Goal: Task Accomplishment & Management: Use online tool/utility

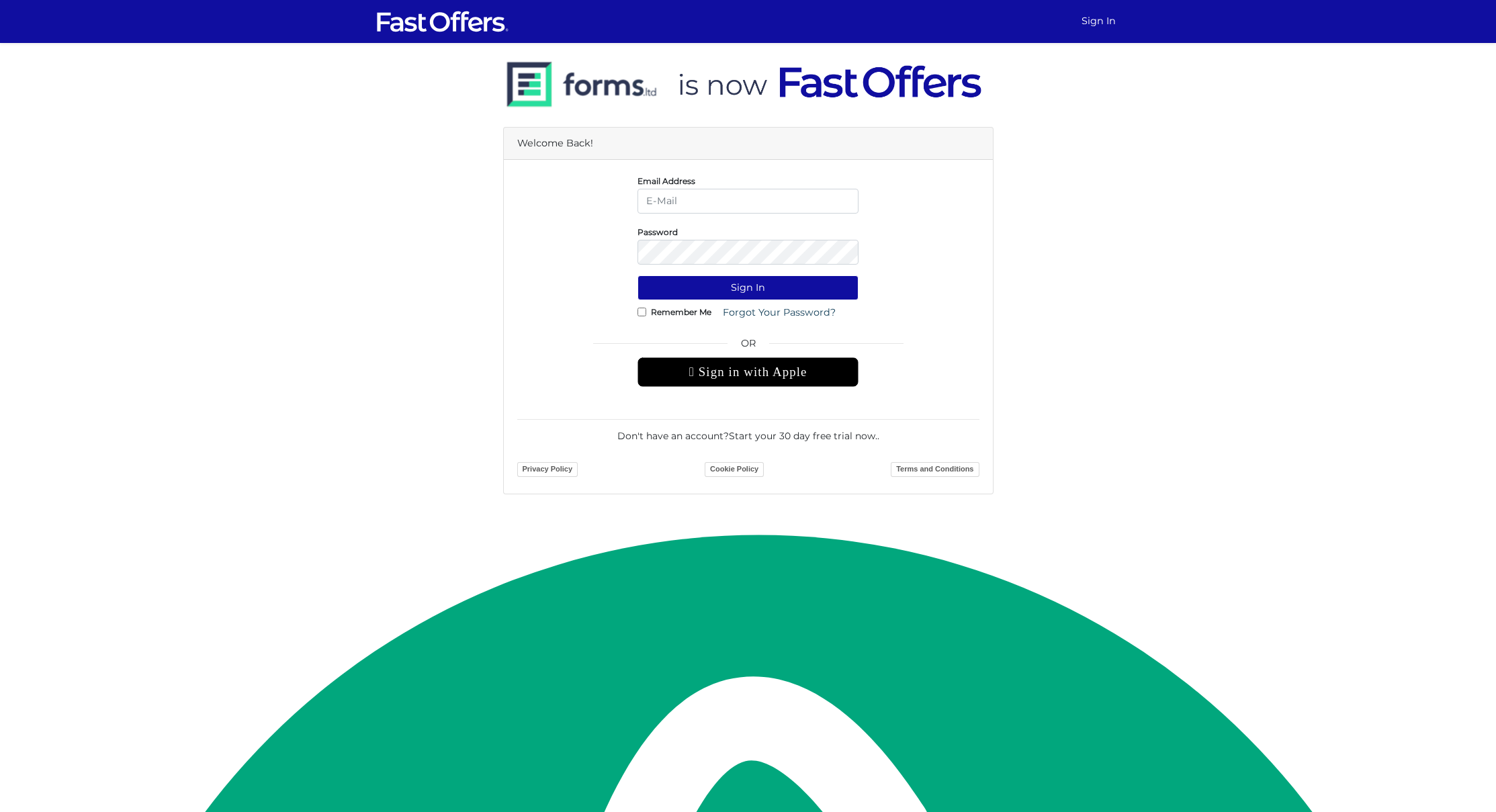
click at [736, 198] on input "email" at bounding box center [747, 201] width 221 height 25
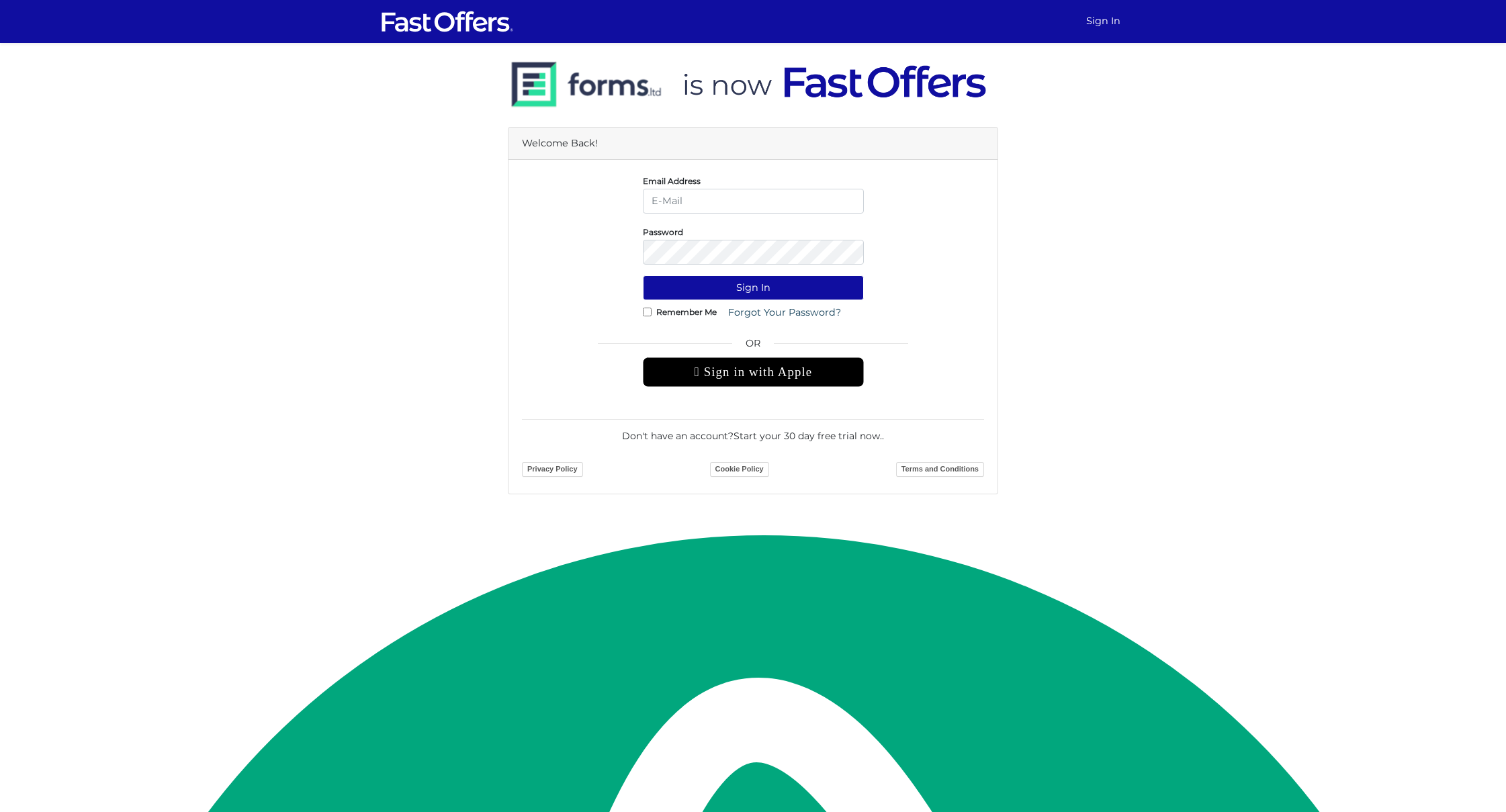
type input "yannick@property.ca"
click at [778, 288] on button "Sign In" at bounding box center [753, 288] width 221 height 25
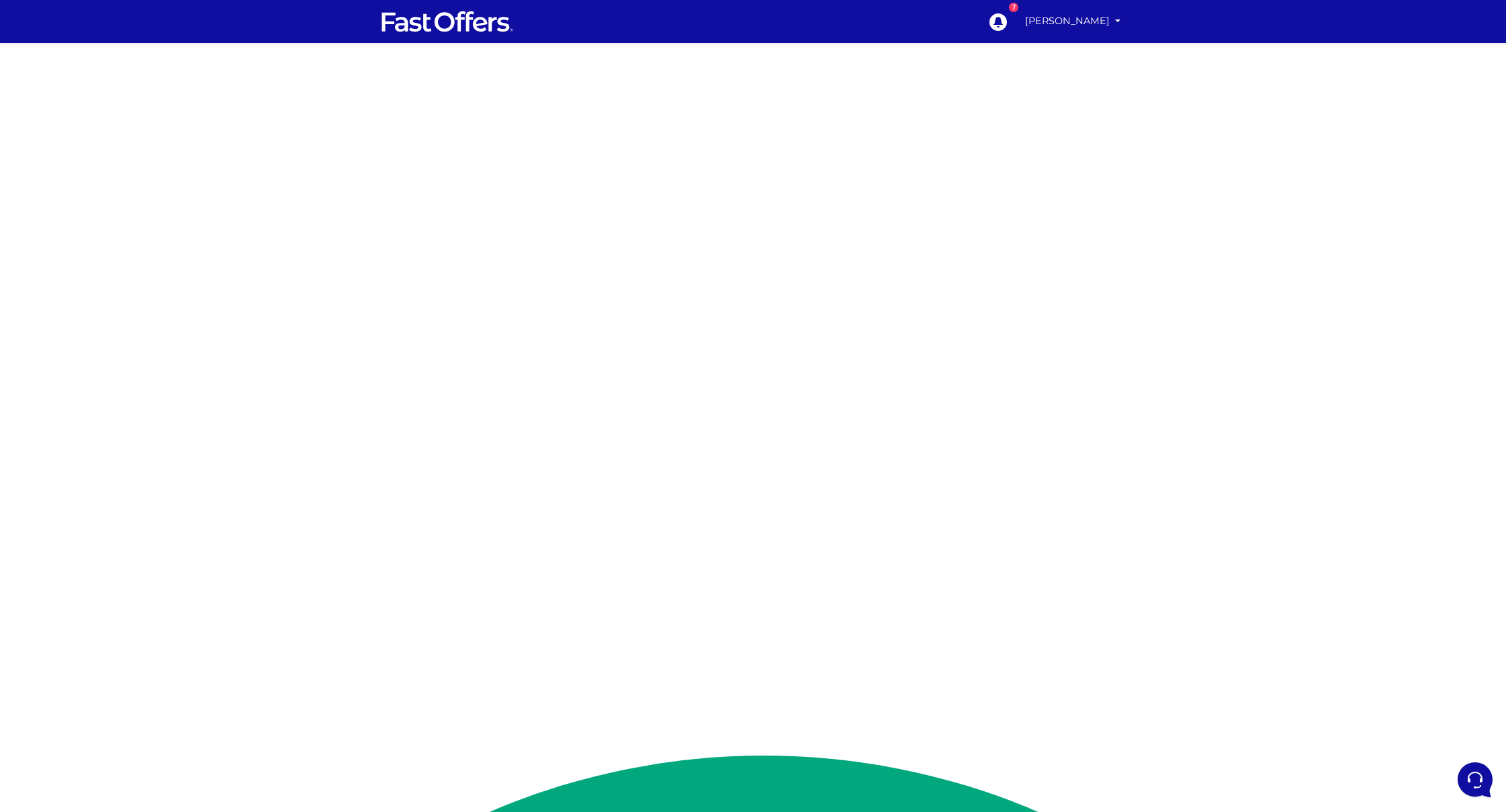
click at [1004, 394] on div at bounding box center [753, 379] width 1506 height 671
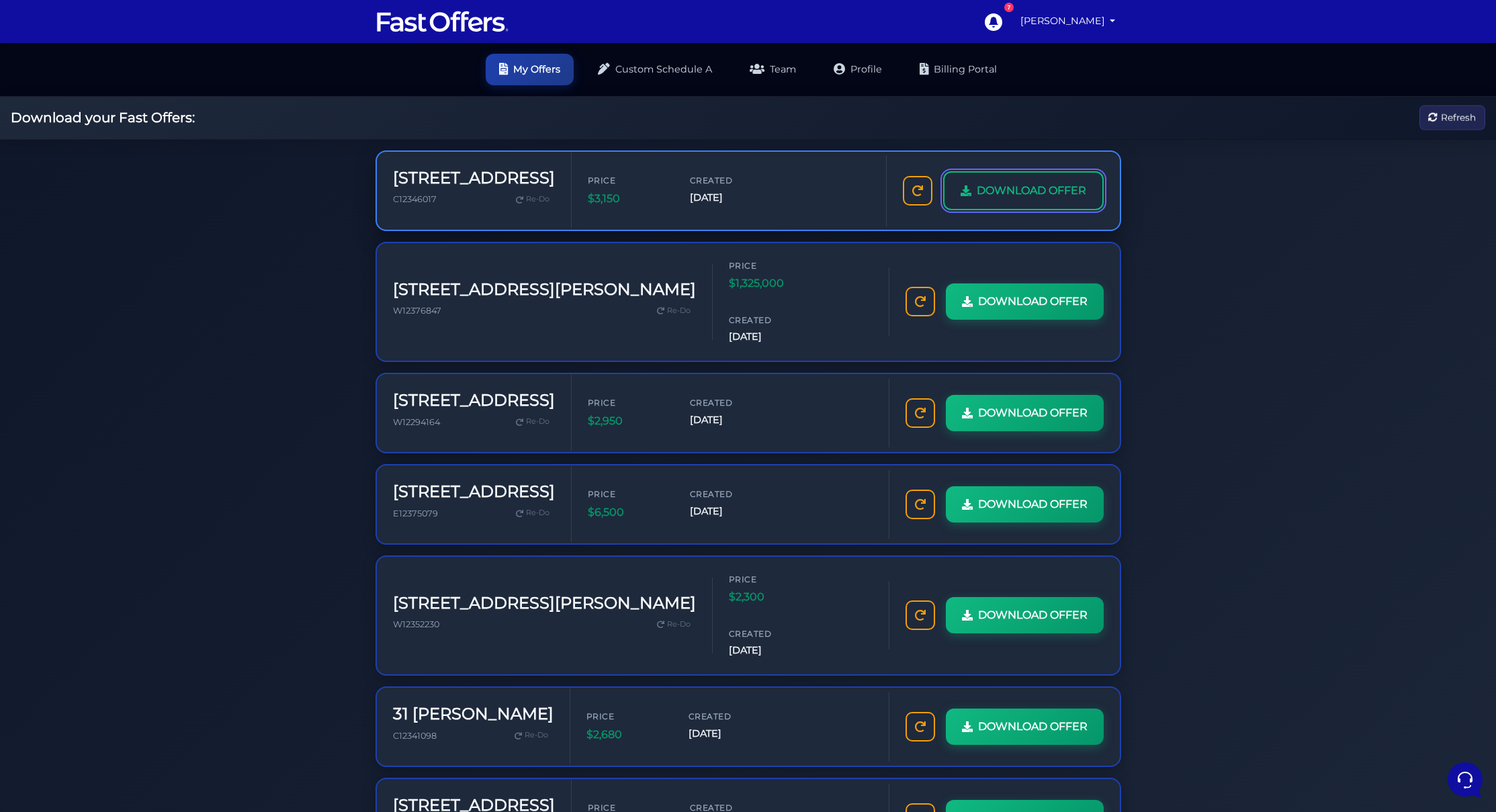
click at [1036, 182] on span "DOWNLOAD OFFER" at bounding box center [1031, 191] width 109 height 17
